Goal: Information Seeking & Learning: Check status

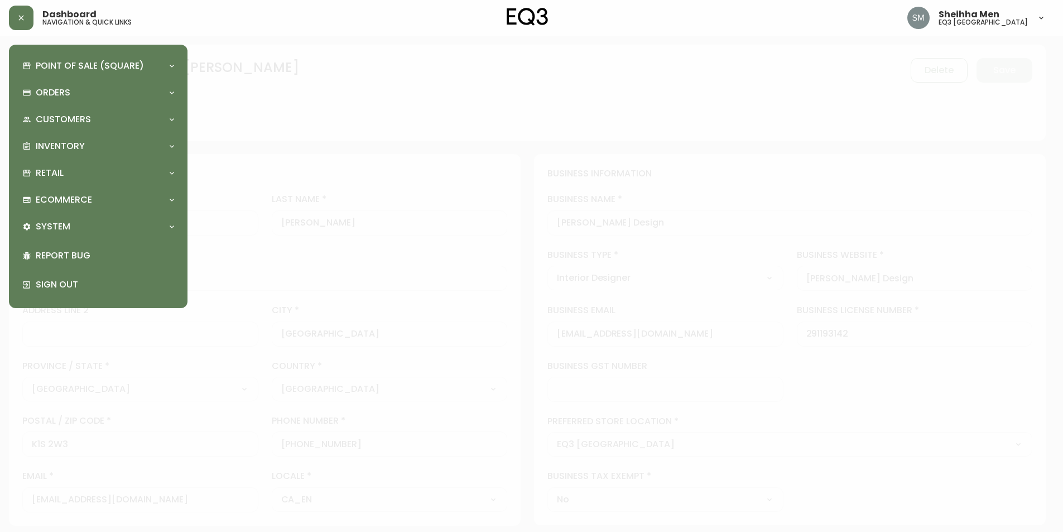
select select "ON"
select select "CA"
select select "CA_EN"
select select "Advertisement"
select select "Interior Designer"
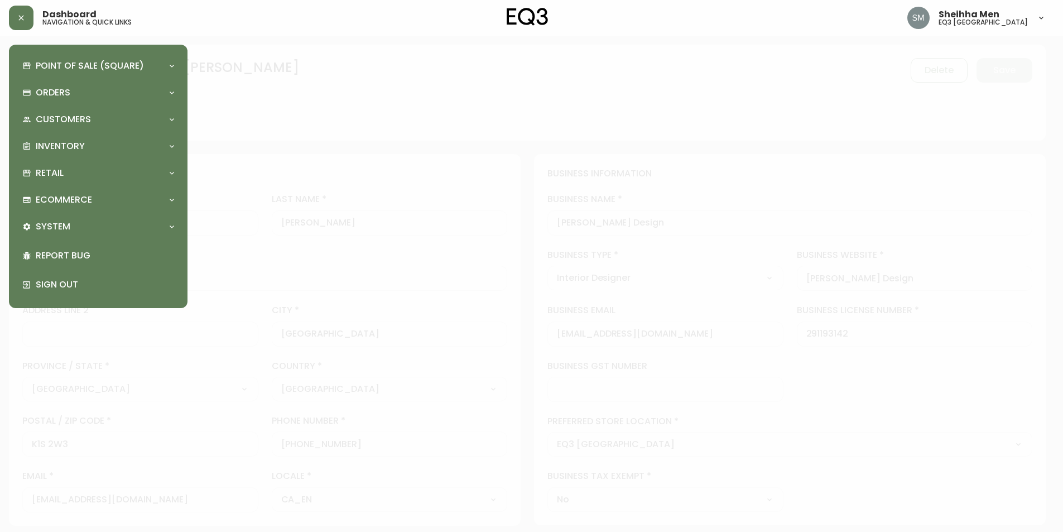
select select "cjw10z96r006i6gs06enveott"
select select "false"
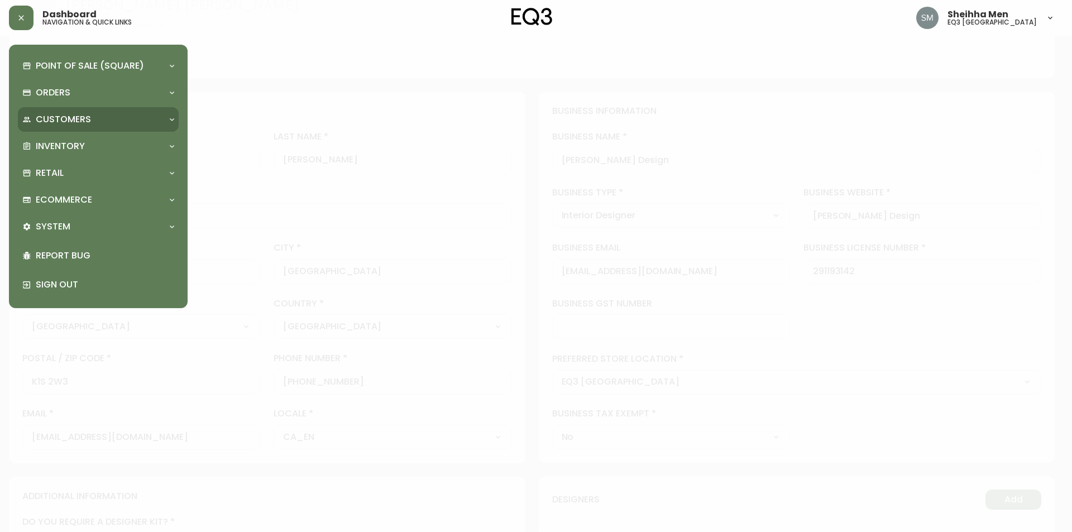
scroll to position [63, 0]
click at [107, 100] on div "Orders" at bounding box center [98, 92] width 161 height 25
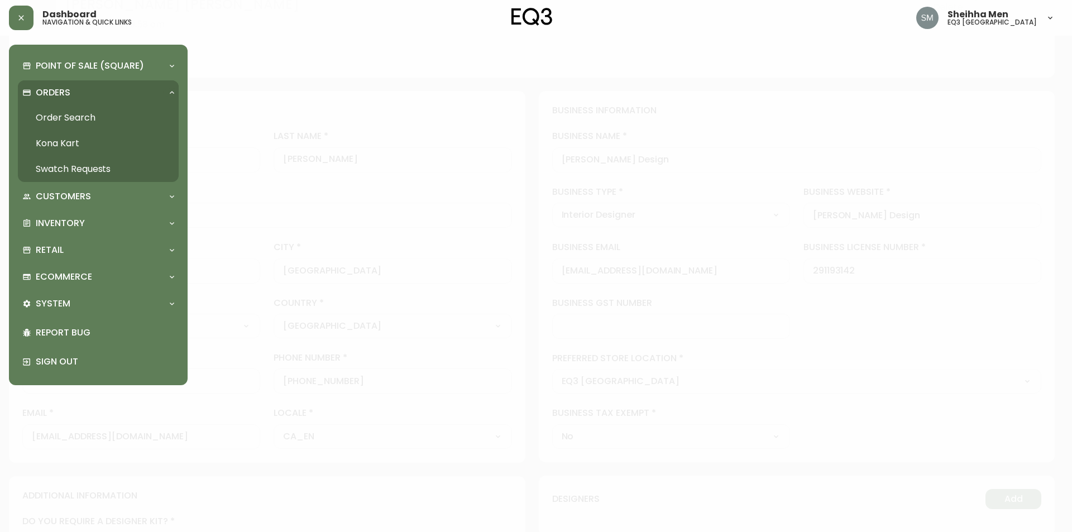
click at [130, 237] on div "Point of Sale (Square) Payments Virtual Terminal Transactions Search Terminals …" at bounding box center [98, 215] width 161 height 323
click at [128, 245] on div "Retail" at bounding box center [92, 250] width 141 height 12
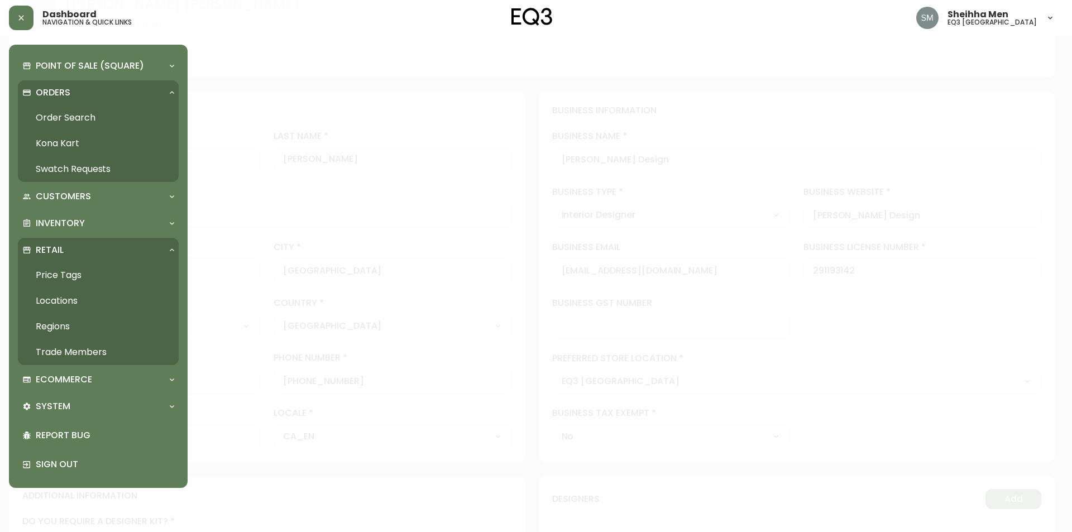
click at [129, 111] on link "Order Search" at bounding box center [98, 118] width 161 height 26
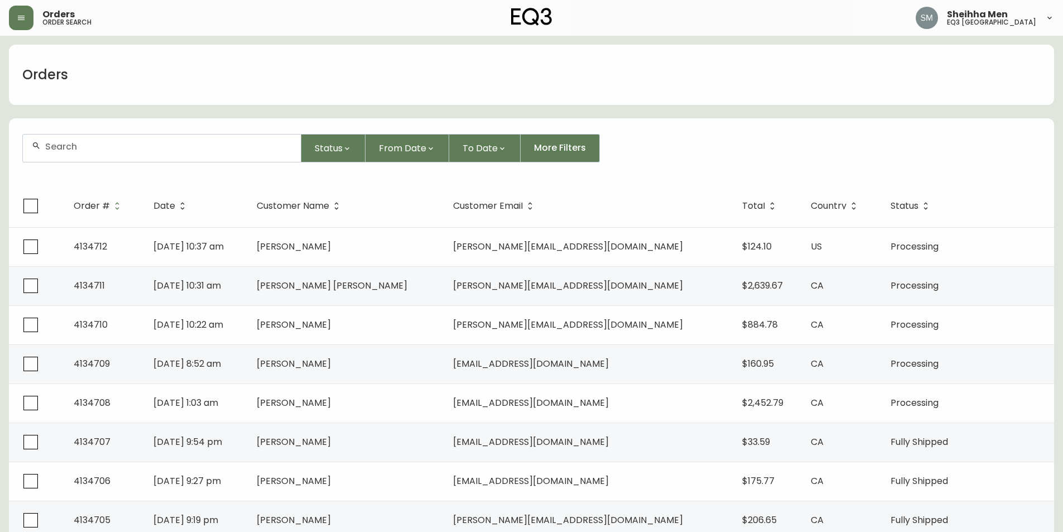
click at [179, 149] on input "text" at bounding box center [168, 146] width 247 height 11
paste input "1081880518"
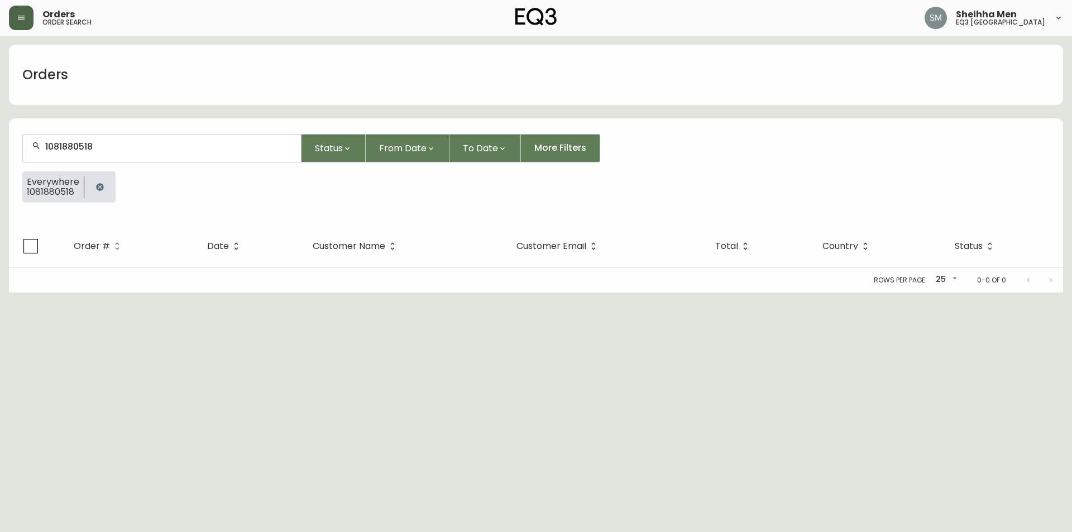
type input "1081880518"
click at [31, 9] on button "button" at bounding box center [21, 18] width 25 height 25
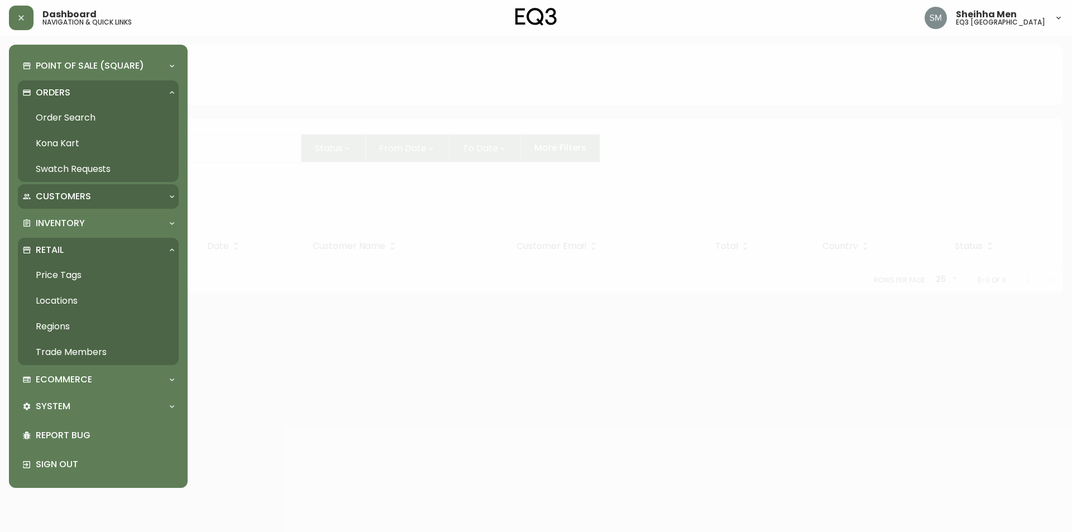
click at [119, 197] on div "Customers" at bounding box center [92, 196] width 141 height 12
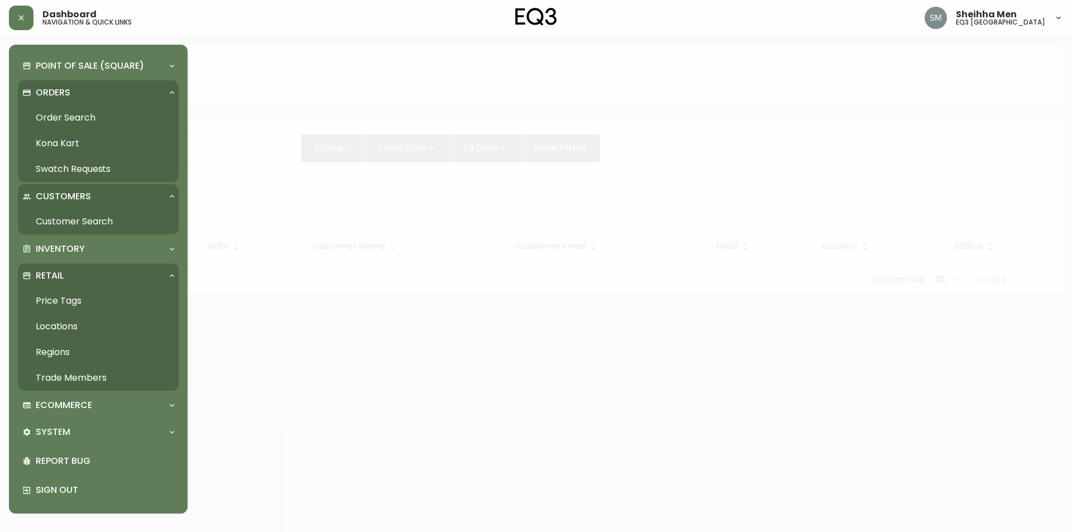
click at [119, 214] on link "Customer Search" at bounding box center [98, 222] width 161 height 26
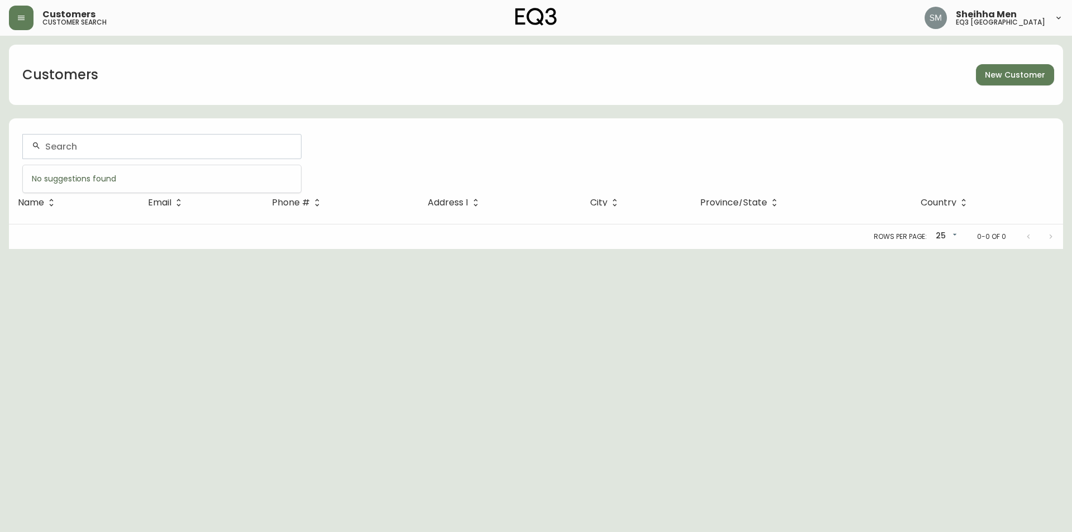
click at [144, 147] on input "text" at bounding box center [168, 146] width 247 height 11
paste input "1081880518"
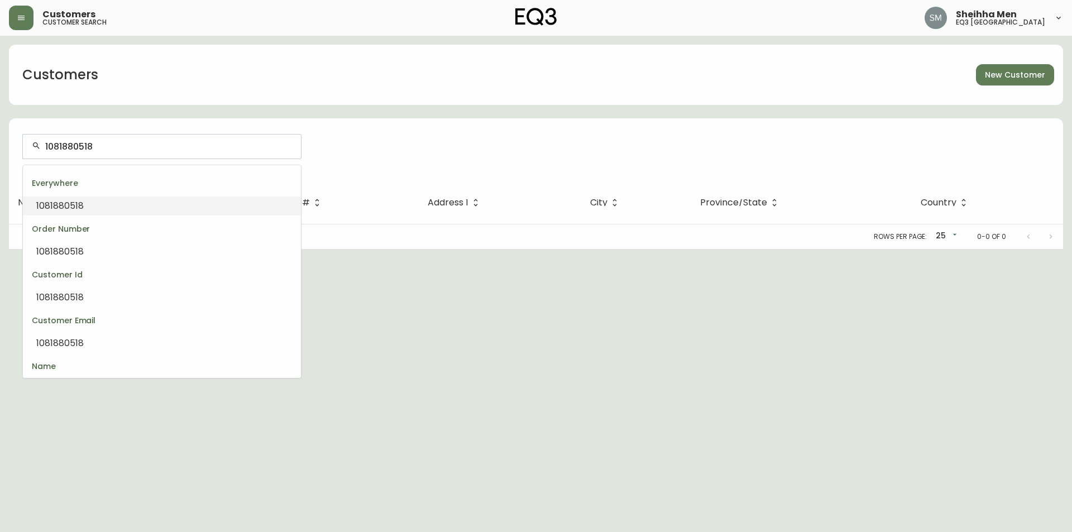
click at [166, 208] on li "1081880518" at bounding box center [162, 206] width 278 height 19
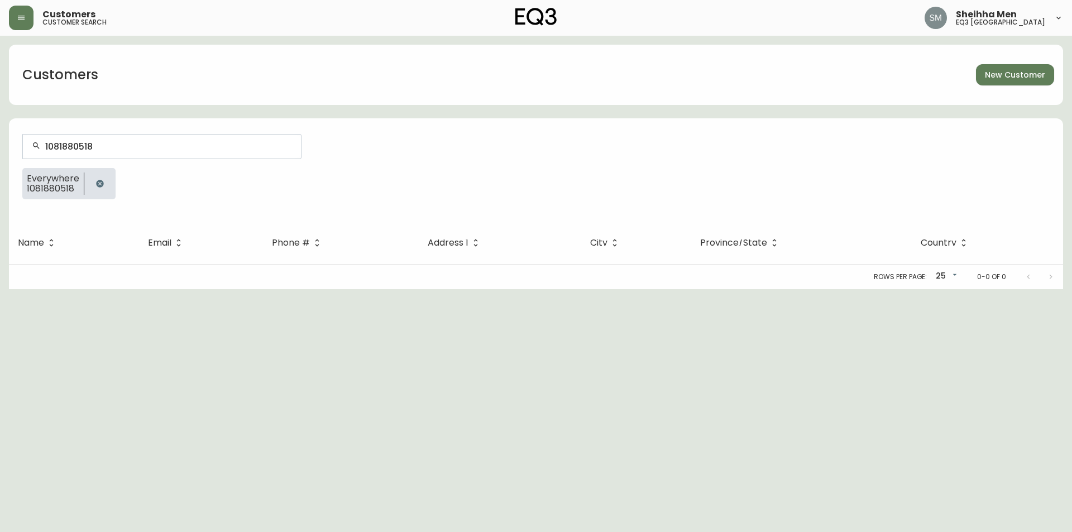
type input "1081880518"
